Goal: Navigation & Orientation: Find specific page/section

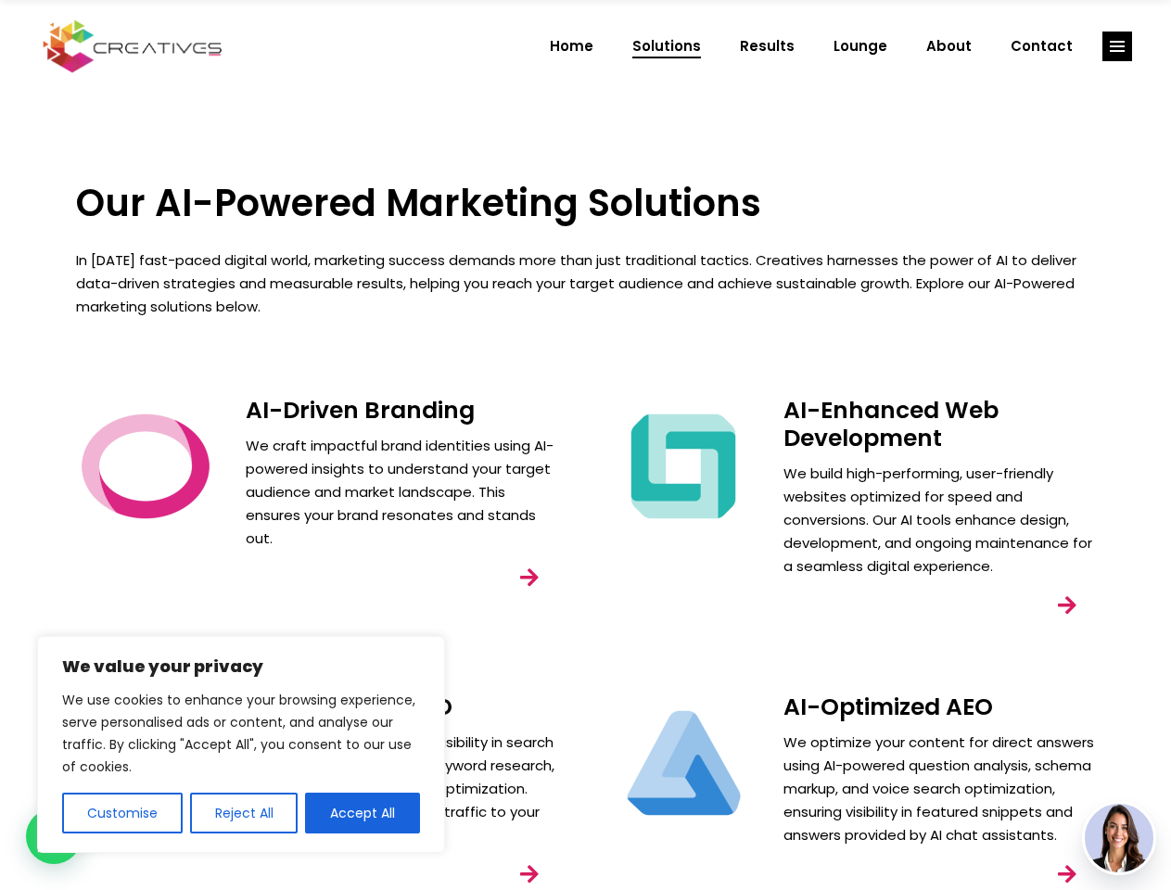
click at [586, 445] on div "AI-Enhanced Web Development We build high-performing, user-friendly websites op…" at bounding box center [855, 531] width 538 height 297
click at [121, 813] on button "Customise" at bounding box center [122, 813] width 120 height 41
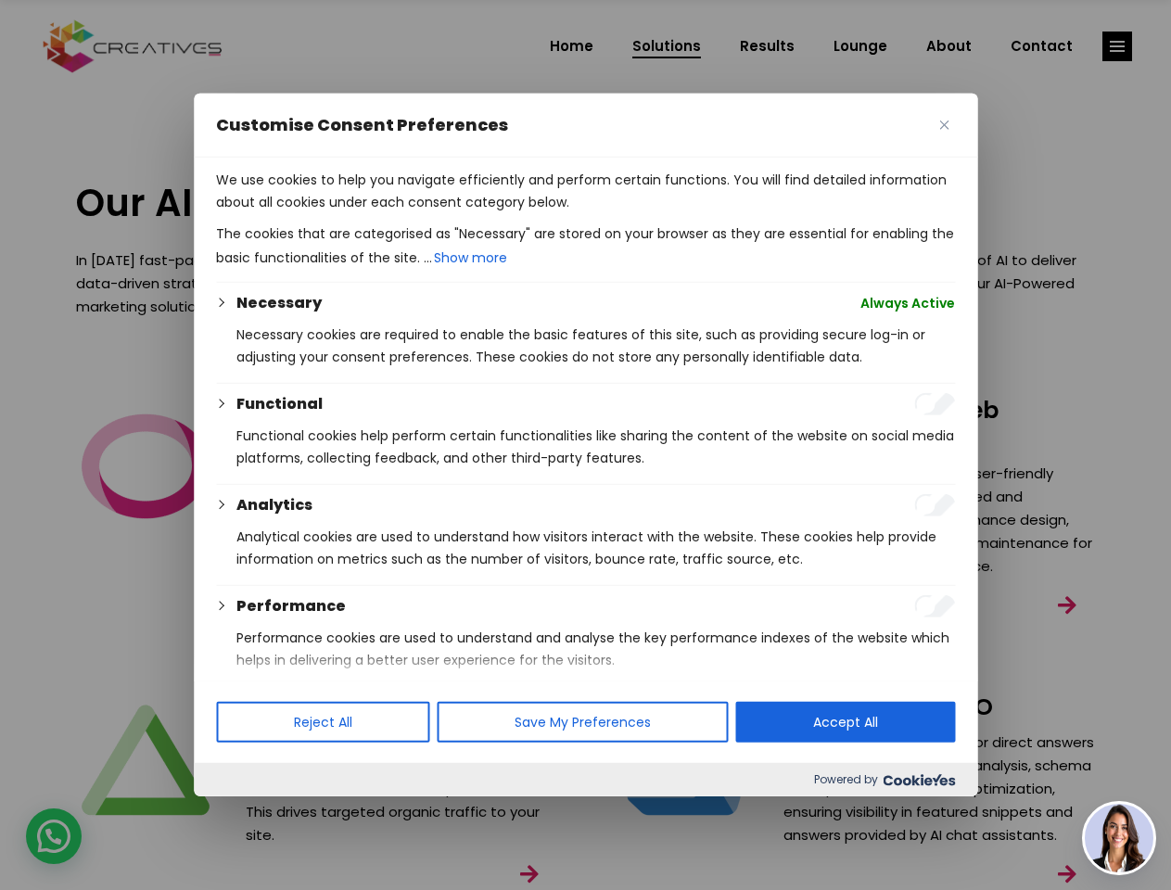
click at [243, 813] on div at bounding box center [585, 445] width 1171 height 890
click at [362, 213] on p "We use cookies to help you navigate efficiently and perform certain functions. …" at bounding box center [585, 191] width 739 height 44
click at [1117, 46] on div at bounding box center [585, 445] width 1171 height 890
click at [1119, 838] on img at bounding box center [1118, 838] width 69 height 69
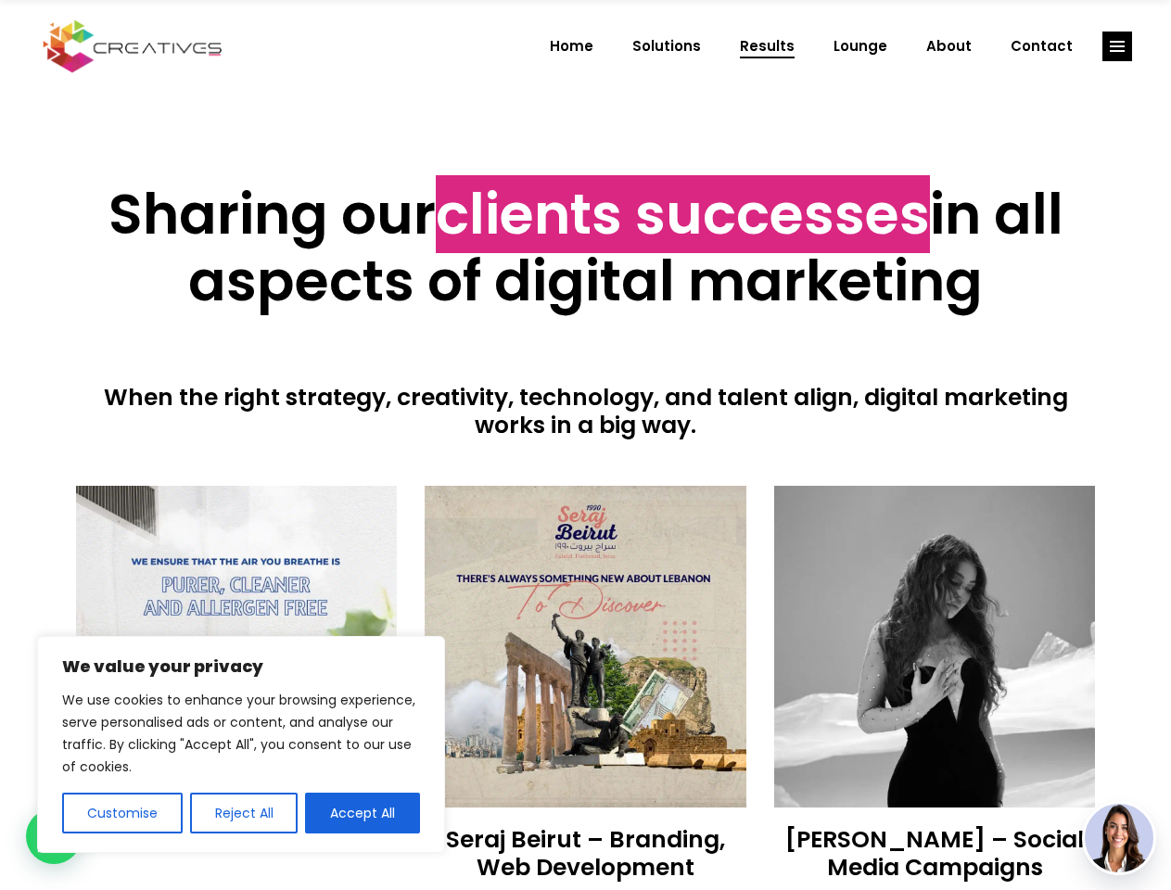
click at [585, 445] on div at bounding box center [586, 462] width 1020 height 46
click at [121, 813] on button "Customise" at bounding box center [122, 813] width 120 height 41
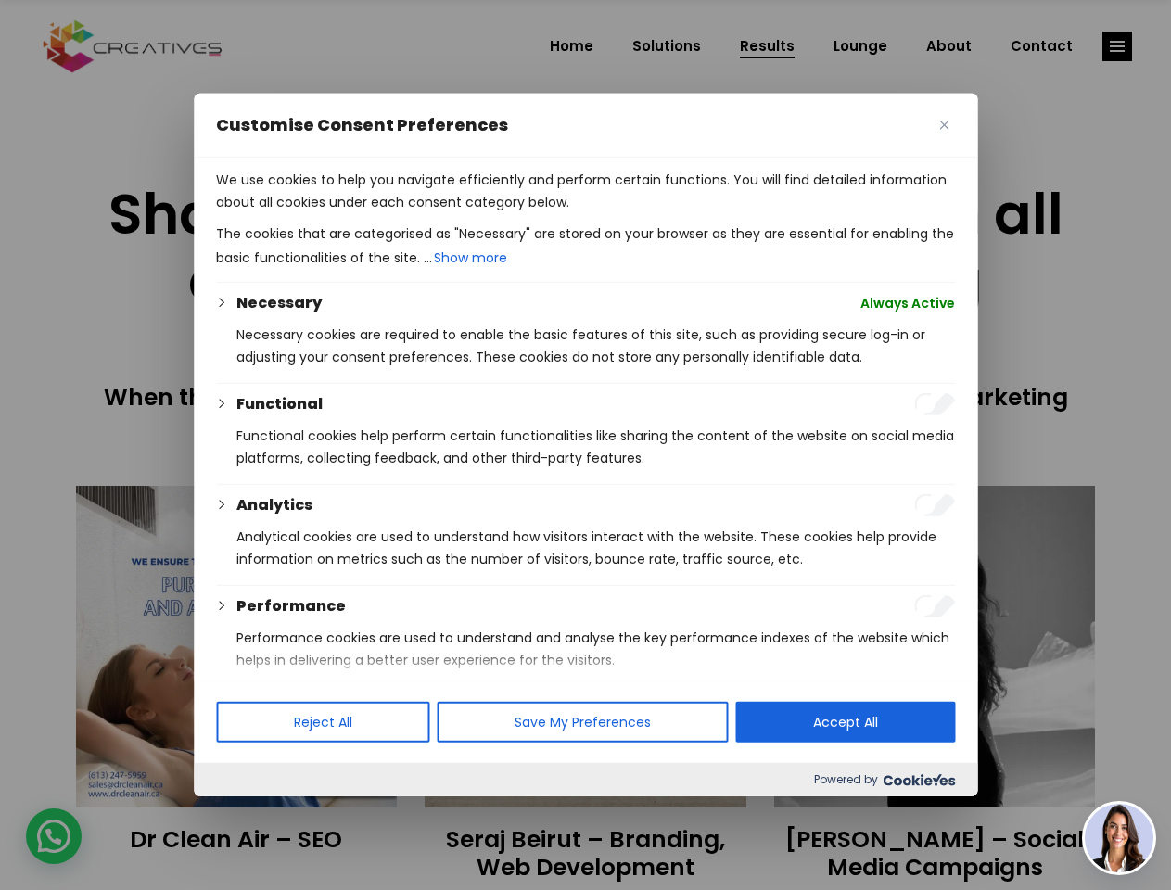
click at [243, 813] on div at bounding box center [585, 445] width 1171 height 890
click at [362, 213] on p "We use cookies to help you navigate efficiently and perform certain functions. …" at bounding box center [585, 191] width 739 height 44
click at [1117, 46] on div at bounding box center [585, 445] width 1171 height 890
click at [1119, 838] on img at bounding box center [1118, 838] width 69 height 69
